Goal: Information Seeking & Learning: Stay updated

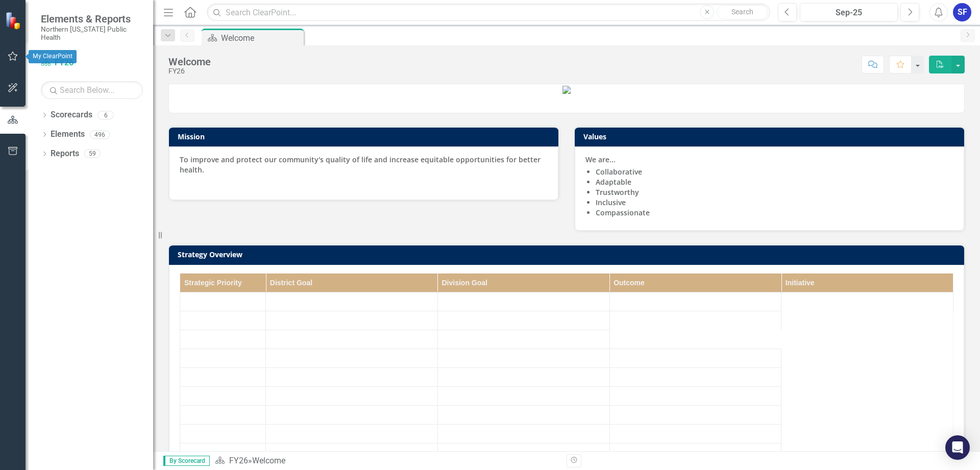
click at [11, 53] on icon "button" at bounding box center [13, 56] width 11 height 8
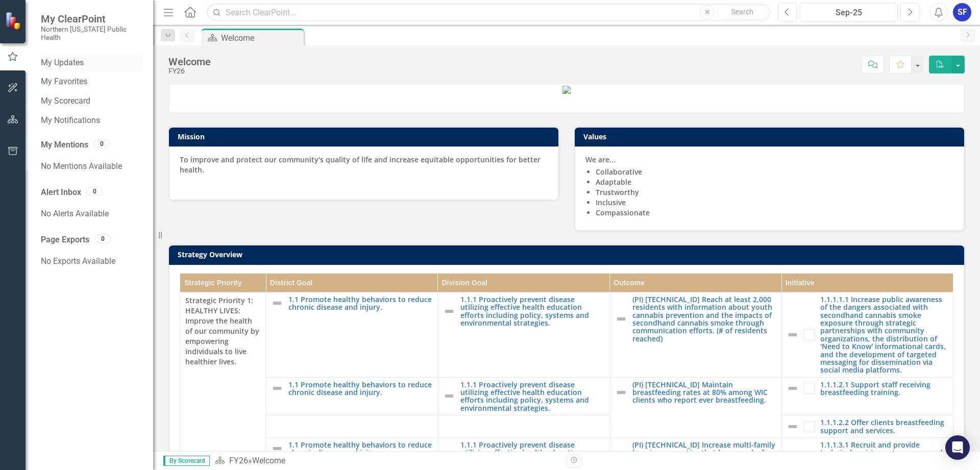
click at [78, 57] on link "My Updates" at bounding box center [92, 63] width 102 height 12
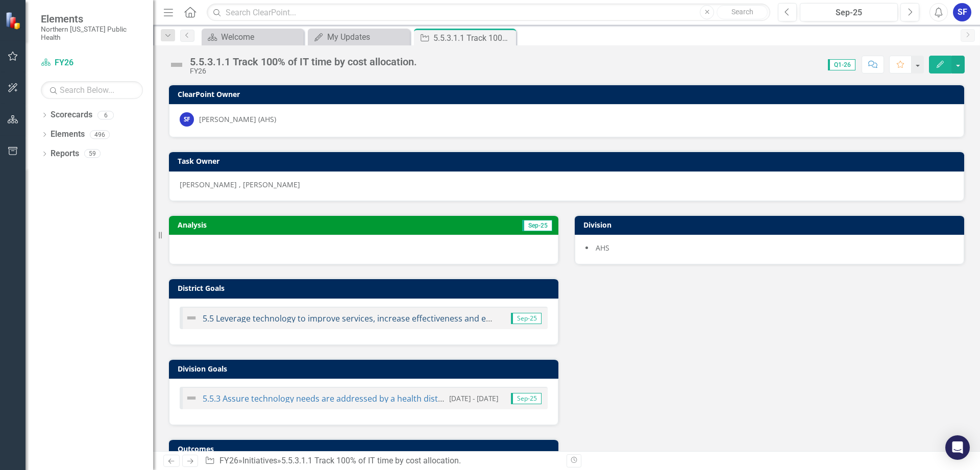
click at [369, 319] on link "5.5 Leverage technology to improve services, increase effectiveness and efficie…" at bounding box center [443, 318] width 480 height 11
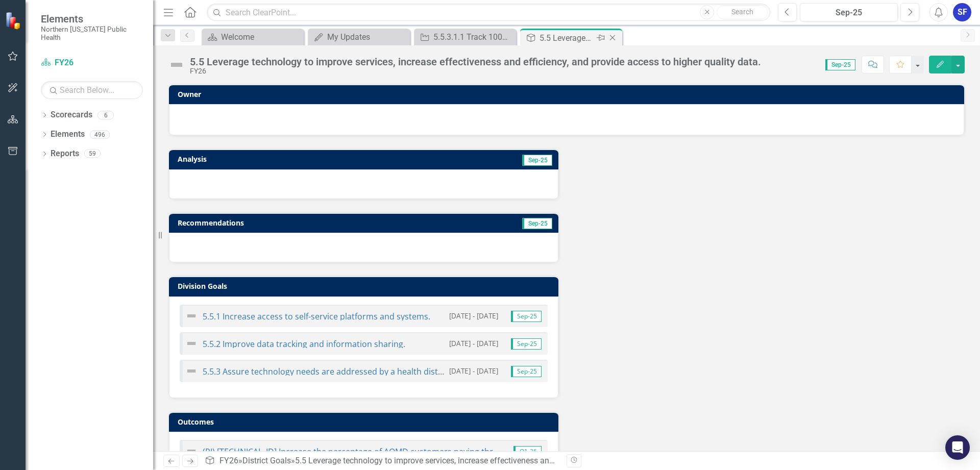
click at [612, 35] on icon "Close" at bounding box center [613, 38] width 10 height 8
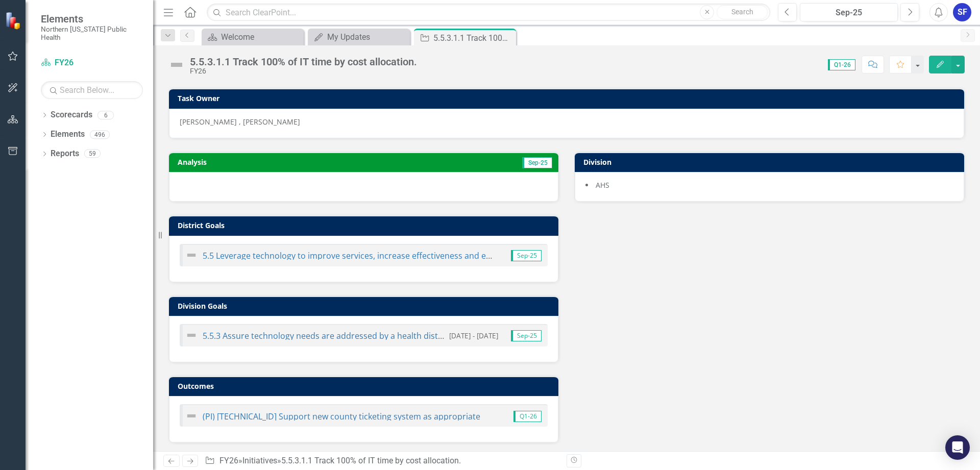
scroll to position [65, 0]
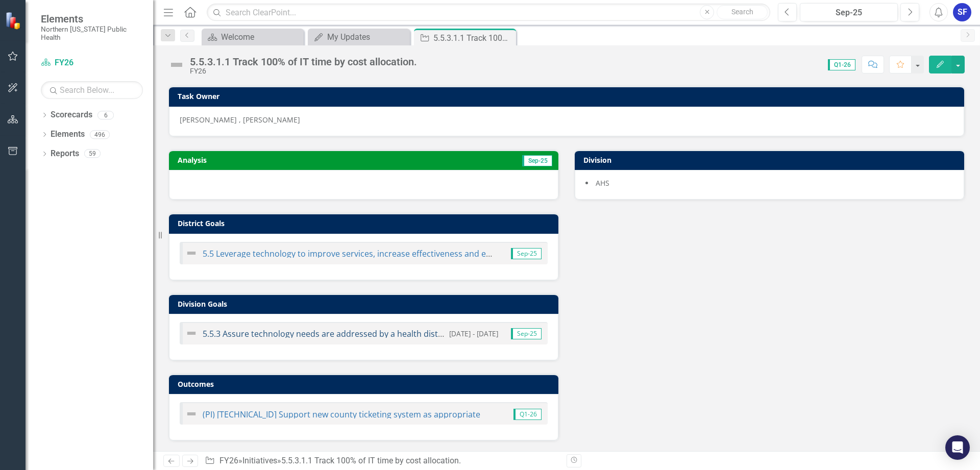
click at [381, 334] on link "5.5.3 Assure technology needs are addressed by a health district technology res…" at bounding box center [429, 333] width 452 height 11
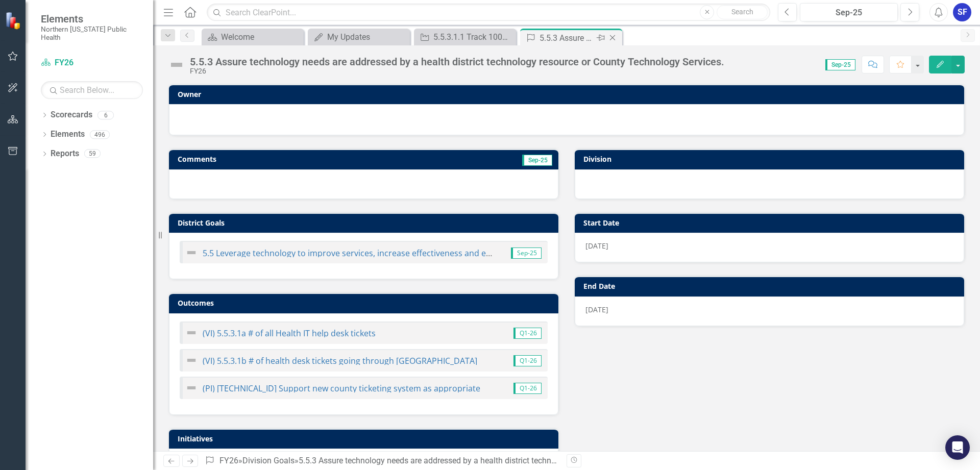
click at [611, 35] on icon "Close" at bounding box center [613, 38] width 10 height 8
